Goal: Subscribe to service/newsletter

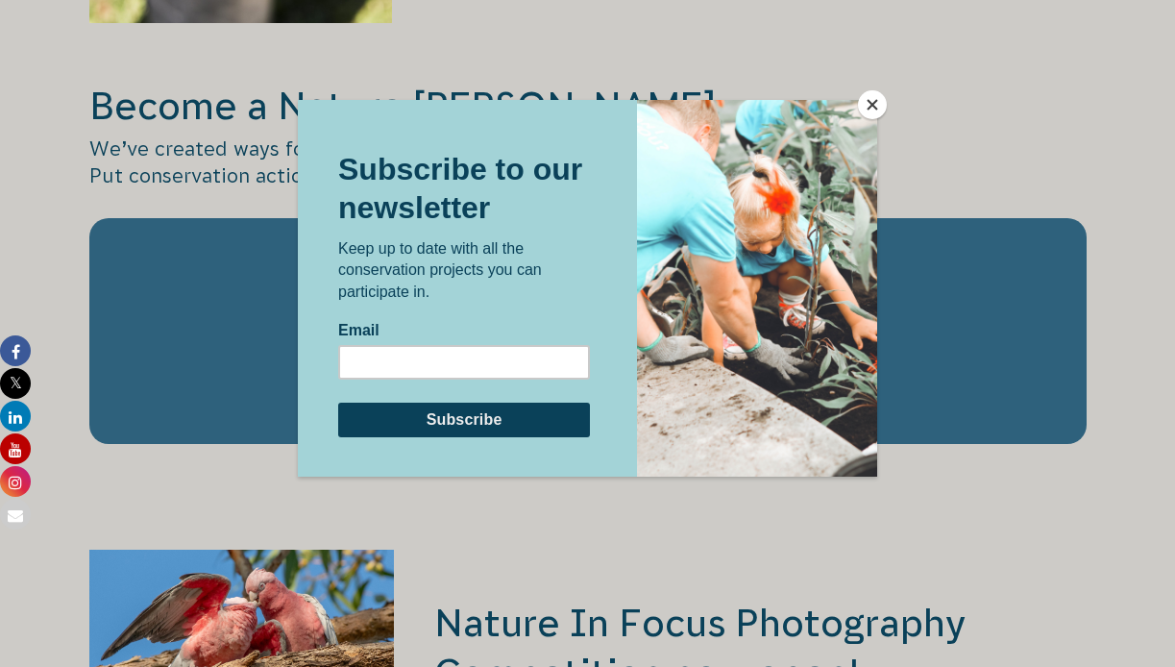
scroll to position [2911, 0]
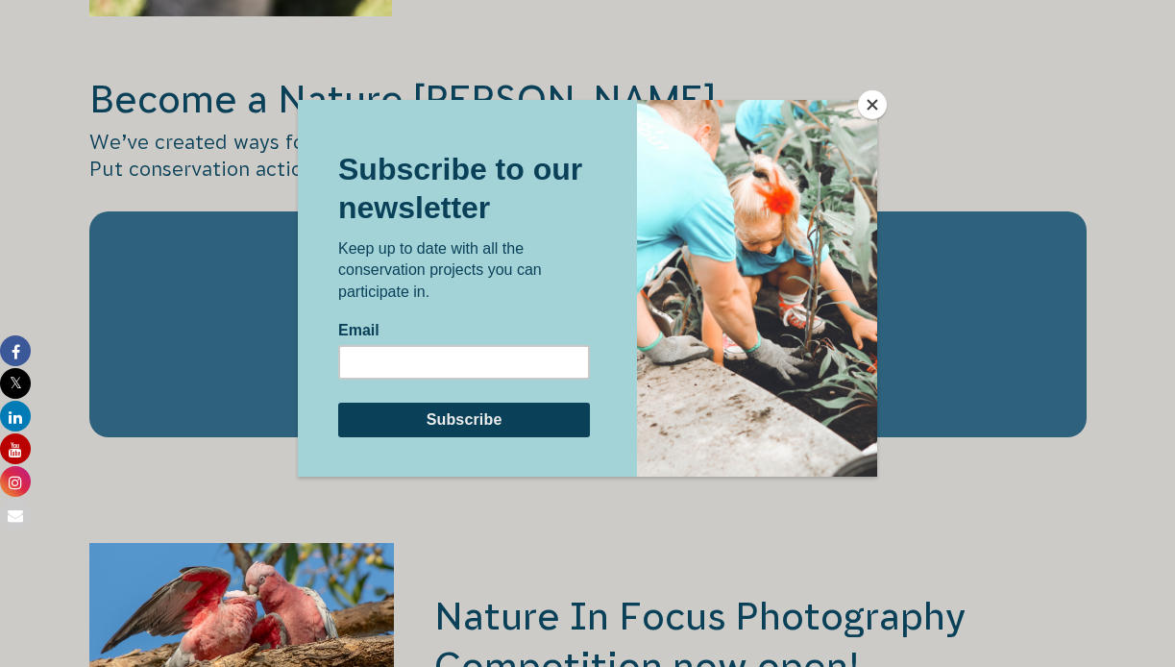
click at [868, 106] on button "Close" at bounding box center [872, 104] width 29 height 29
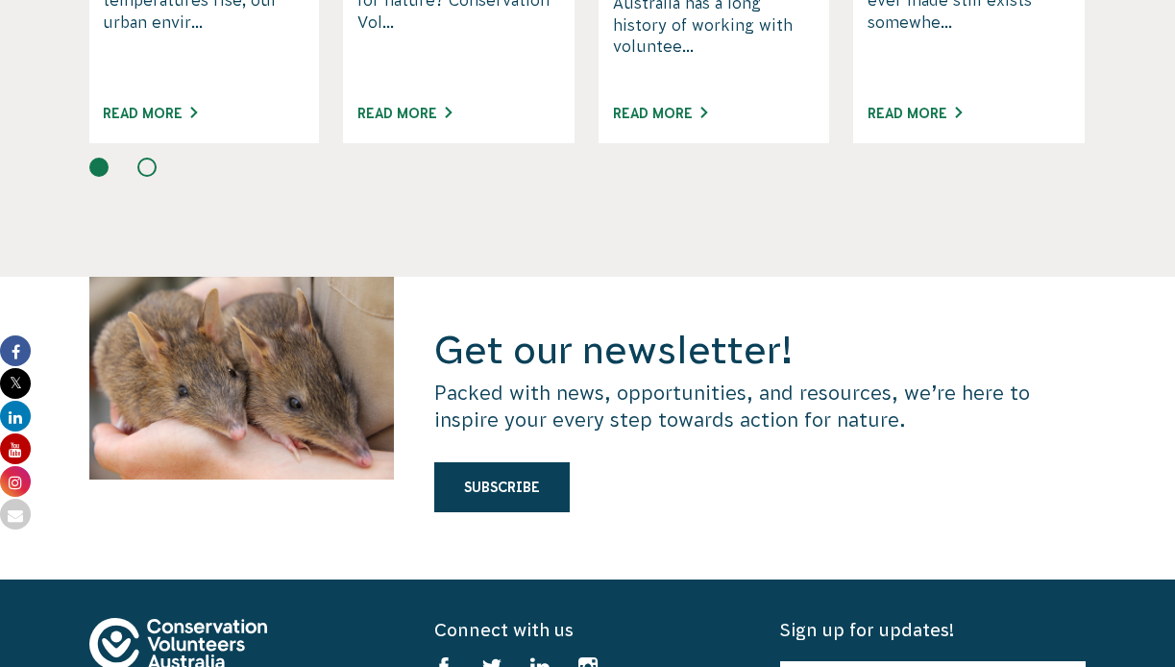
scroll to position [5047, 0]
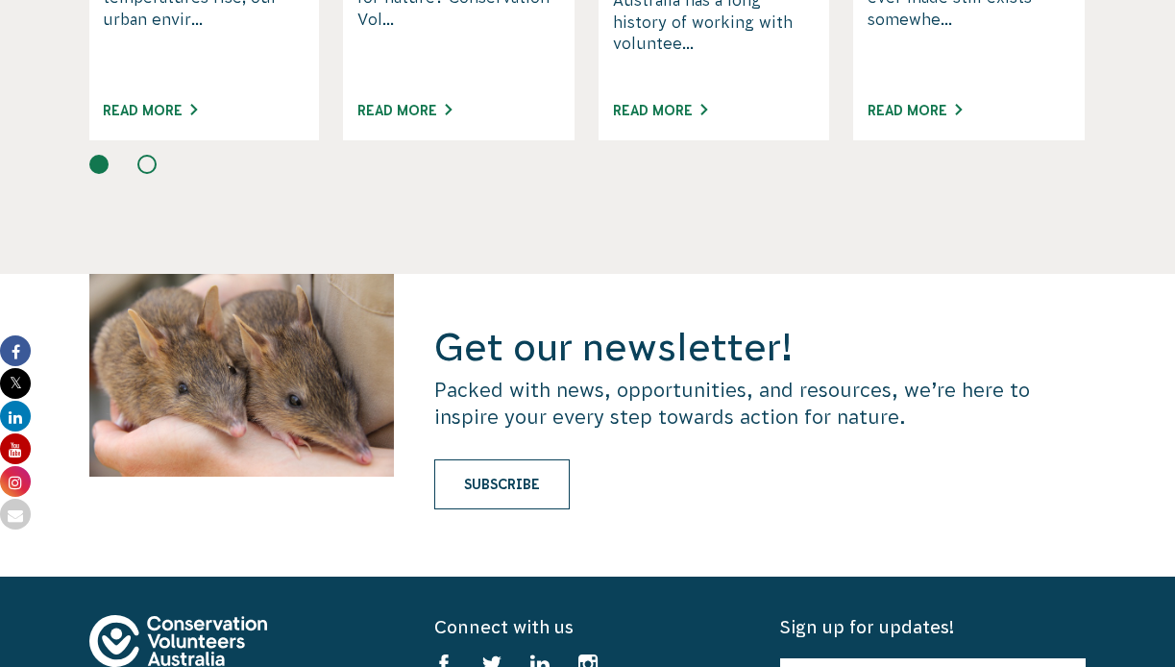
click at [446, 459] on link "Subscribe" at bounding box center [501, 484] width 135 height 50
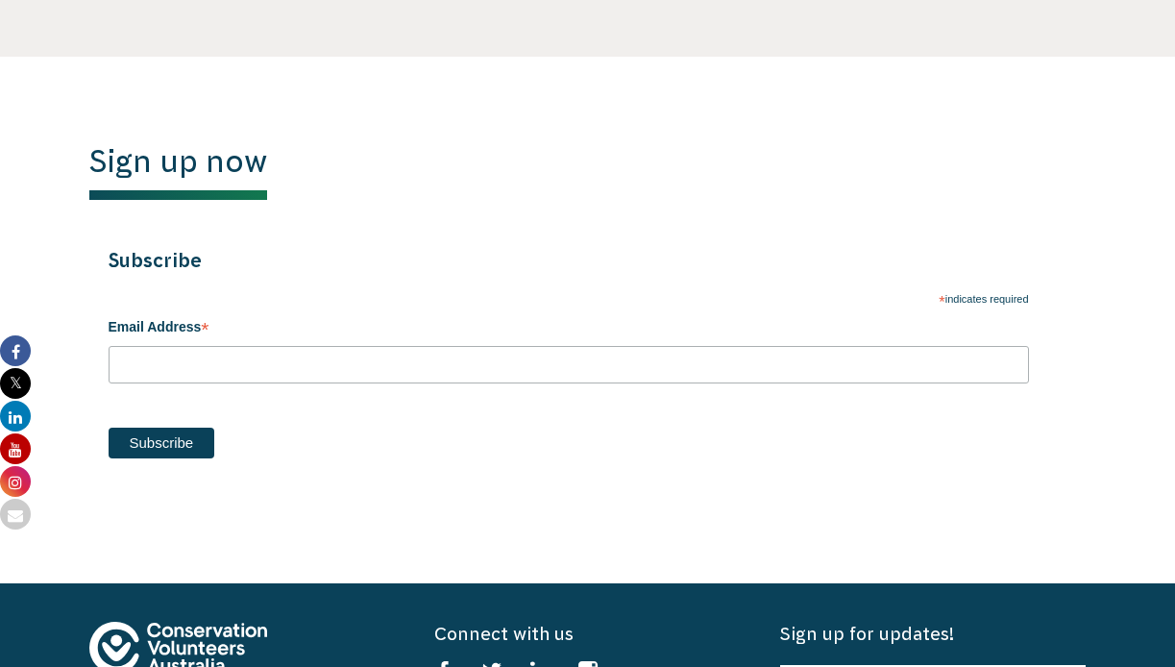
scroll to position [920, 0]
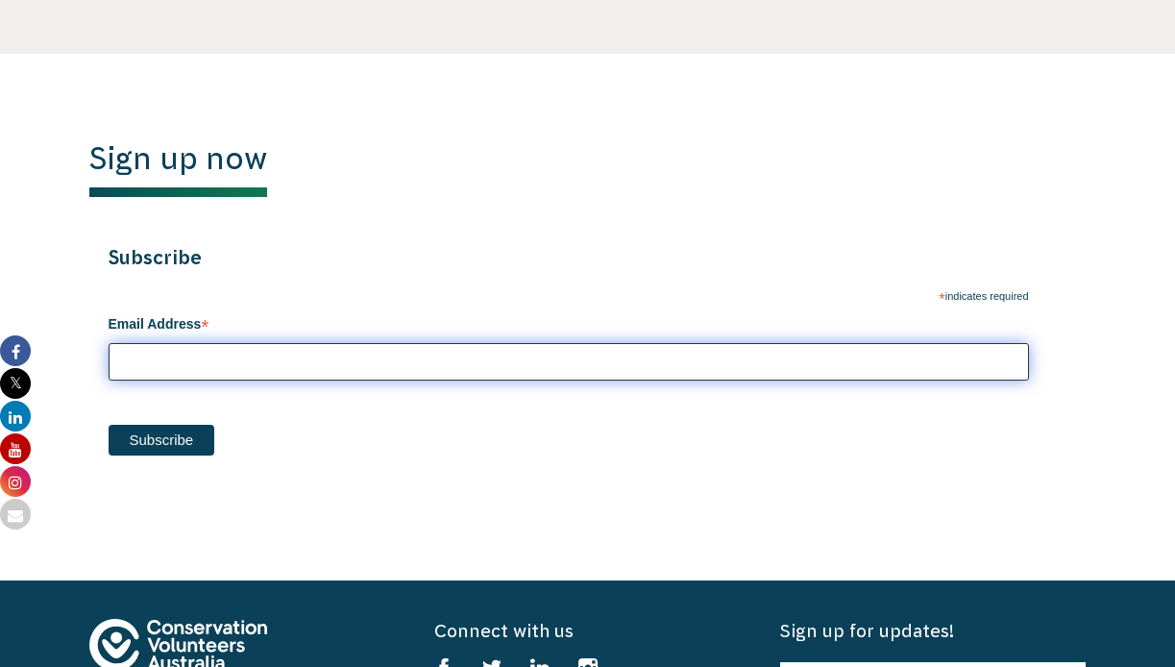
click at [200, 353] on input "Email Address *" at bounding box center [569, 361] width 920 height 37
type input "[EMAIL_ADDRESS][DOMAIN_NAME]"
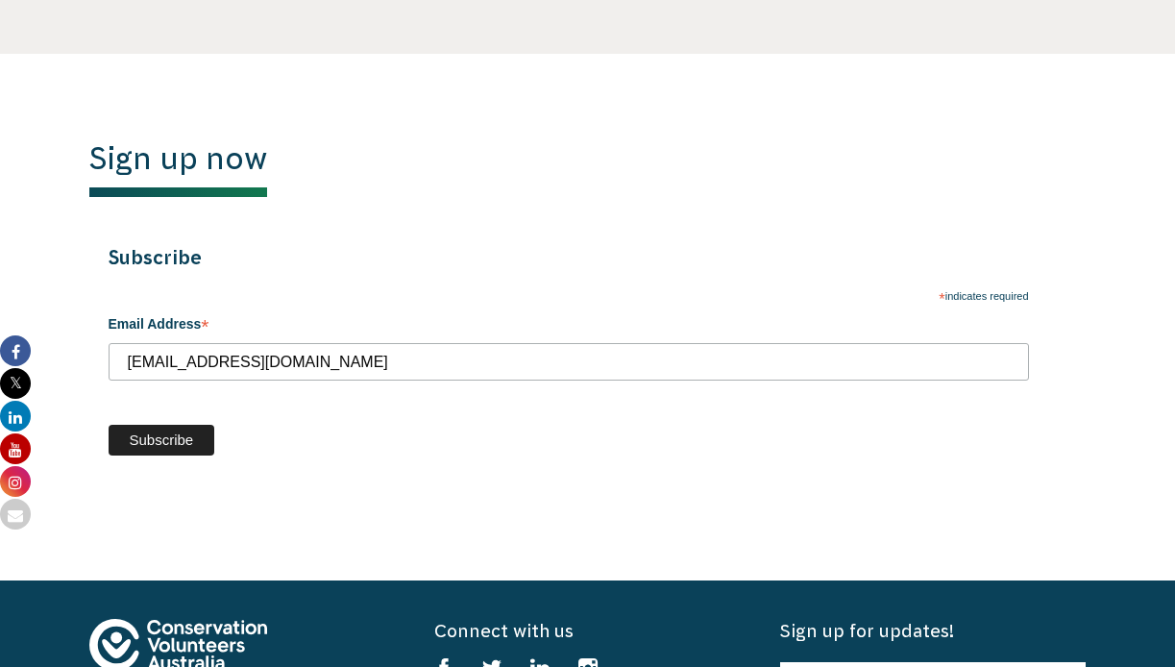
click at [190, 439] on input "Subscribe" at bounding box center [162, 440] width 107 height 31
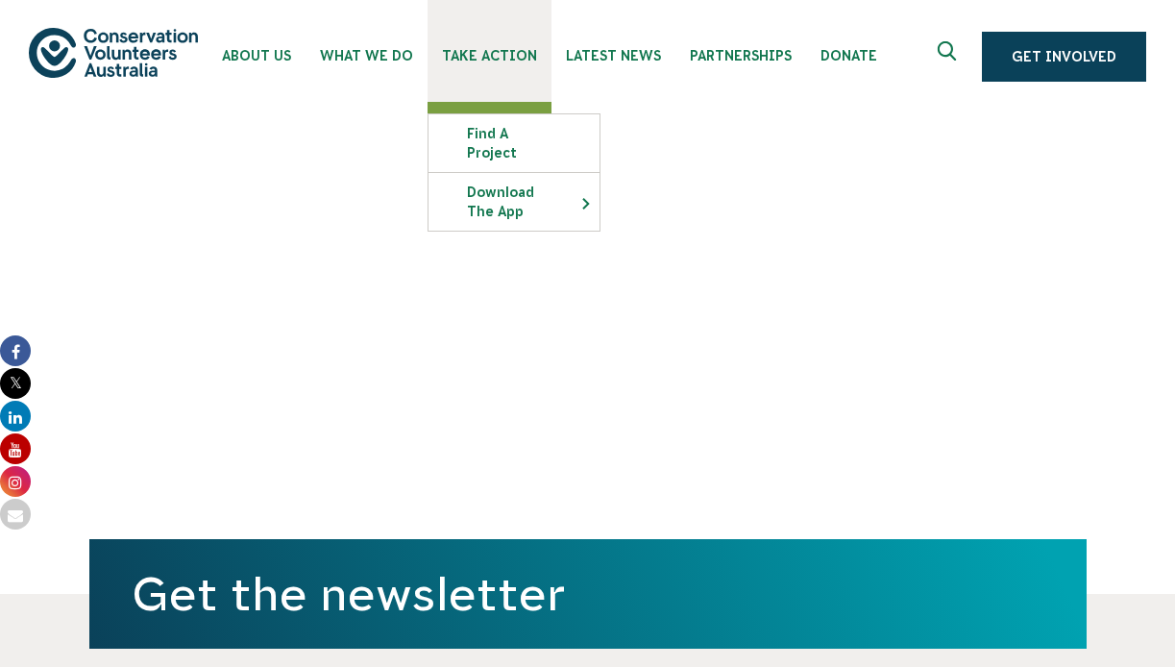
scroll to position [0, 0]
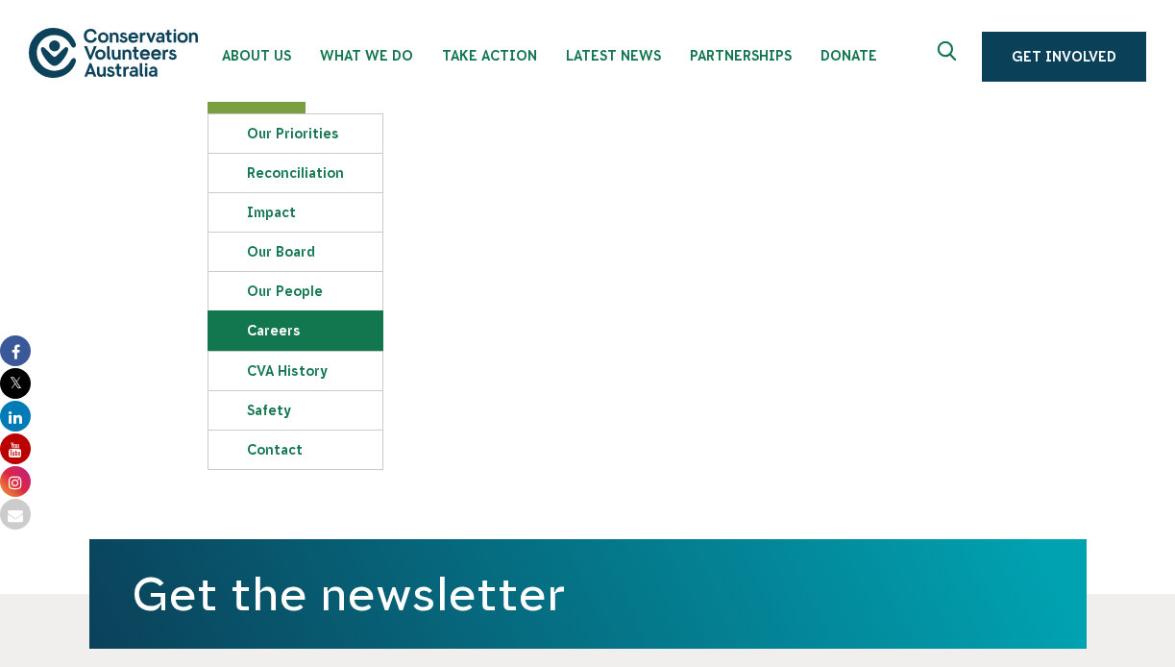
click at [272, 339] on link "Careers" at bounding box center [295, 330] width 174 height 38
